Goal: Use online tool/utility: Utilize a website feature to perform a specific function

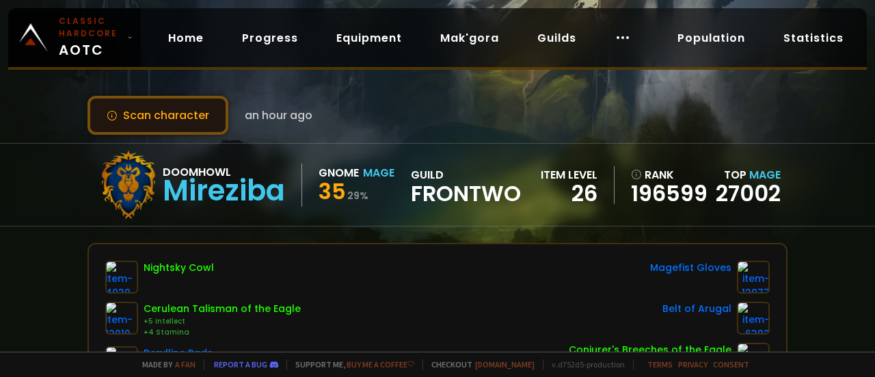
drag, startPoint x: 0, startPoint y: 0, endPoint x: 170, endPoint y: 117, distance: 205.9
click at [170, 117] on button "Scan character" at bounding box center [158, 115] width 141 height 39
click at [170, 112] on button "Scan character" at bounding box center [158, 115] width 141 height 39
click at [197, 116] on button "Scan character" at bounding box center [158, 115] width 141 height 39
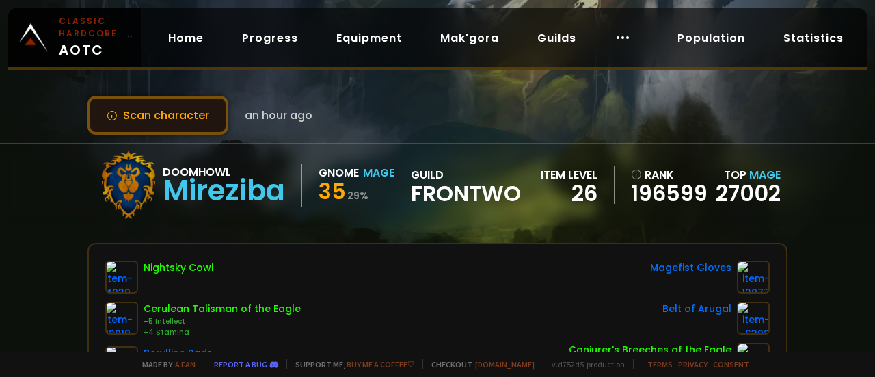
click at [197, 116] on button "Scan character" at bounding box center [158, 115] width 141 height 39
click at [186, 115] on button "Scan character" at bounding box center [158, 115] width 141 height 39
click at [206, 108] on button "Scan character" at bounding box center [158, 115] width 141 height 39
click at [189, 113] on button "Scan character" at bounding box center [158, 115] width 141 height 39
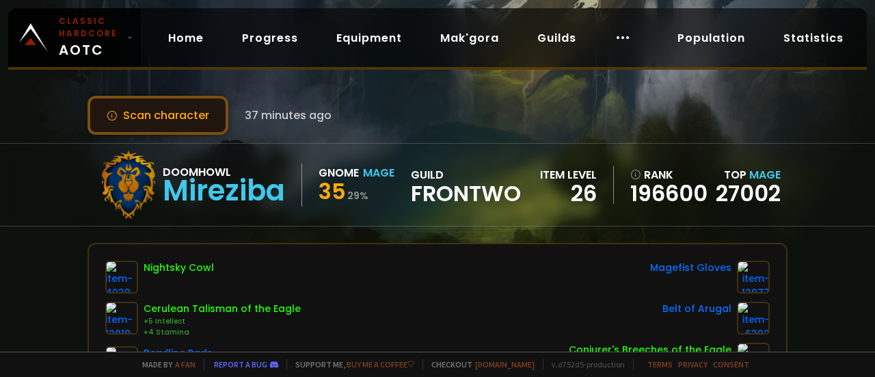
click at [183, 113] on button "Scan character" at bounding box center [158, 115] width 141 height 39
click at [184, 113] on button "Scan character" at bounding box center [158, 115] width 141 height 39
click at [142, 107] on button "Scan character" at bounding box center [158, 115] width 141 height 39
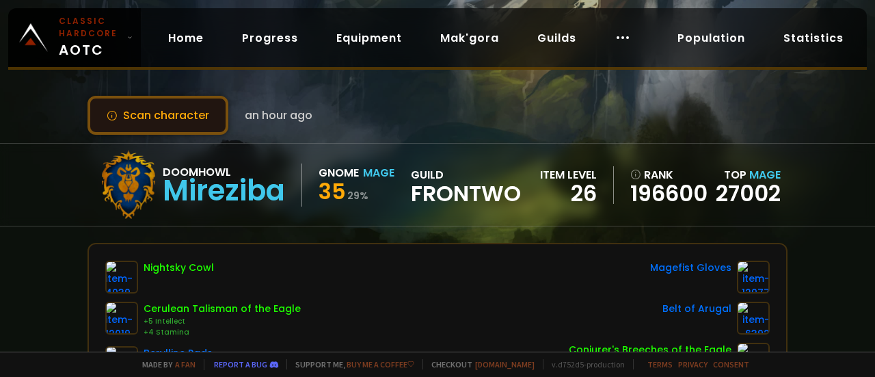
click at [142, 107] on button "Scan character" at bounding box center [158, 115] width 141 height 39
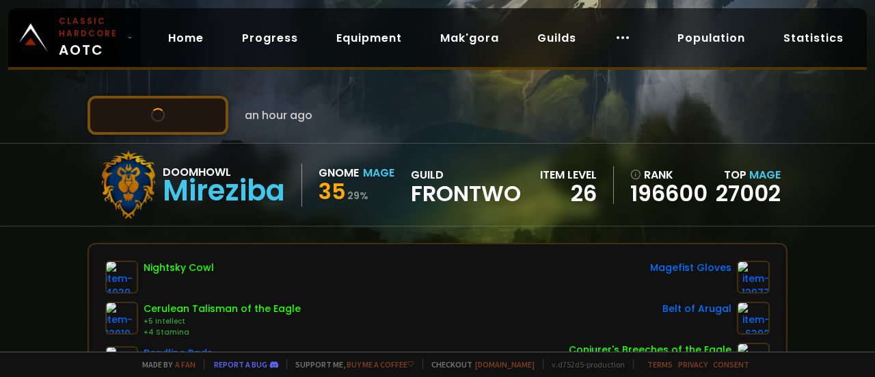
click at [142, 107] on button "Scan character" at bounding box center [158, 115] width 141 height 39
click at [206, 121] on button "Scan character" at bounding box center [158, 115] width 141 height 39
click at [206, 120] on button "Scan character" at bounding box center [158, 115] width 141 height 39
click at [208, 118] on button "Scan character" at bounding box center [158, 115] width 141 height 39
click at [187, 109] on button "Scan character" at bounding box center [158, 115] width 141 height 39
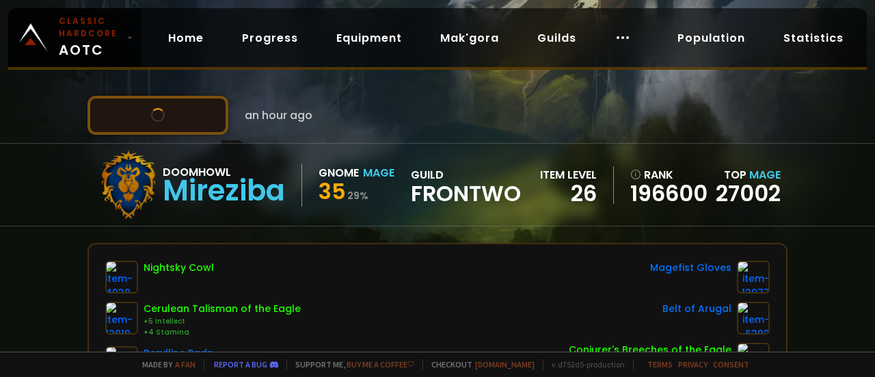
click at [187, 109] on button "Scan character" at bounding box center [158, 115] width 141 height 39
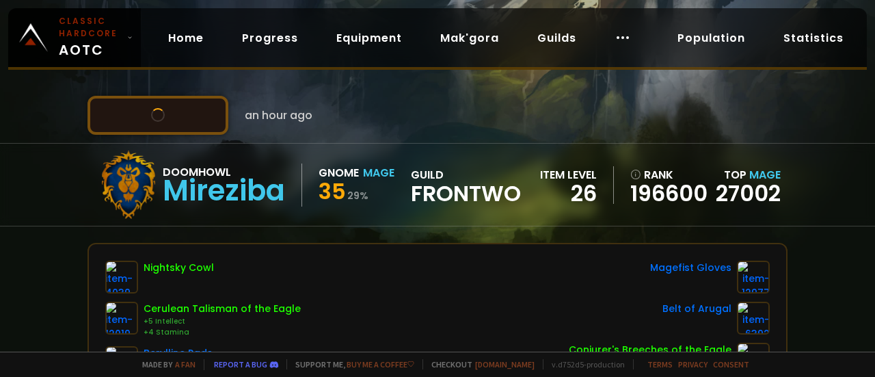
click at [187, 109] on button "Scan character" at bounding box center [158, 115] width 141 height 39
click at [176, 110] on button "Scan character" at bounding box center [158, 115] width 141 height 39
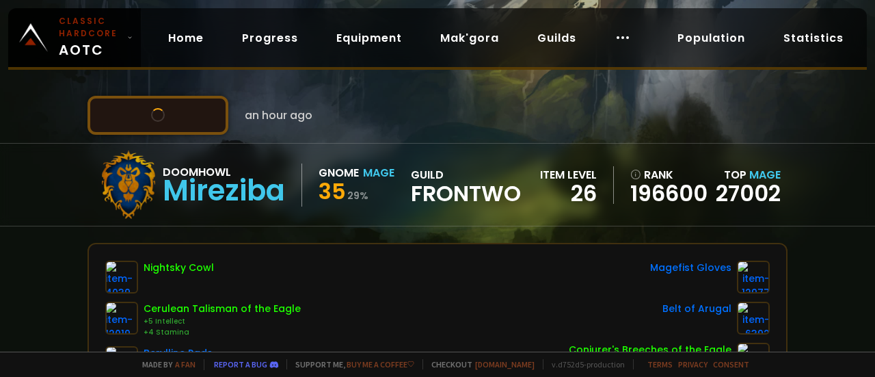
click at [176, 110] on button "Scan character" at bounding box center [158, 115] width 141 height 39
click at [179, 113] on button "Scan character" at bounding box center [158, 115] width 141 height 39
click at [171, 115] on button "Scan character" at bounding box center [158, 115] width 141 height 39
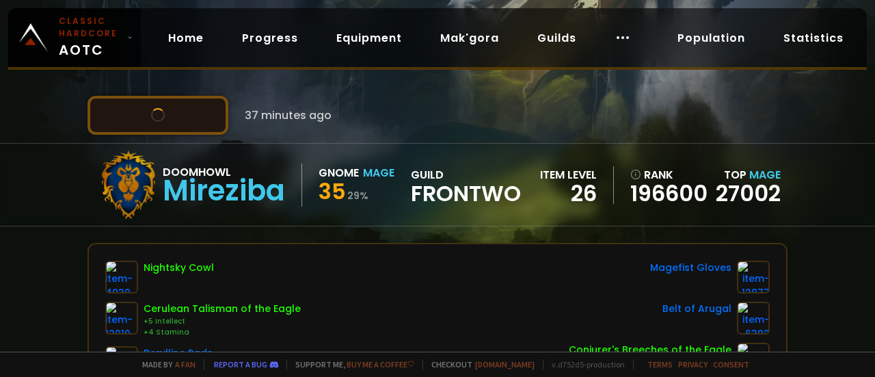
click at [171, 115] on button "Scan character" at bounding box center [158, 115] width 141 height 39
click at [175, 109] on button "Scan character" at bounding box center [158, 115] width 141 height 39
click at [188, 116] on button "Scan character" at bounding box center [158, 115] width 141 height 39
click at [215, 121] on button "Scan character" at bounding box center [158, 115] width 141 height 39
